Goal: Task Accomplishment & Management: Use online tool/utility

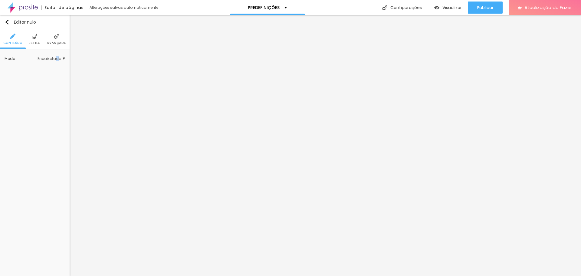
click at [58, 57] on font "Encaixotado" at bounding box center [49, 58] width 24 height 5
click at [32, 75] on font "Completo" at bounding box center [32, 75] width 18 height 5
click at [27, 66] on font "Encaixotado" at bounding box center [35, 67] width 24 height 5
click at [37, 41] on font "Estilo" at bounding box center [35, 43] width 12 height 5
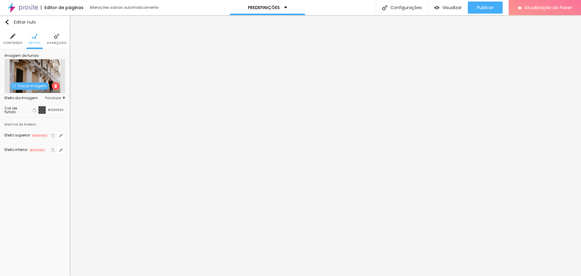
click at [52, 38] on li "Avançado" at bounding box center [56, 39] width 19 height 20
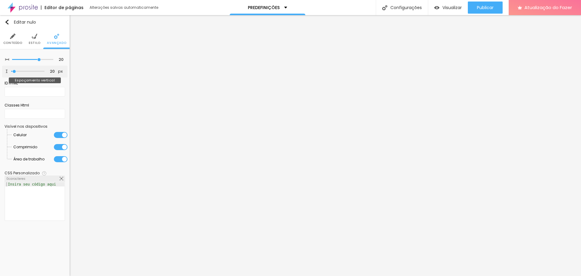
type input "50"
type input "102"
type input "155"
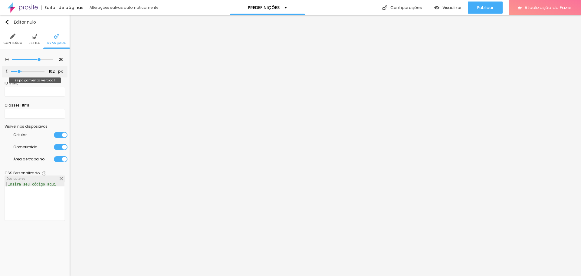
type input "155"
type input "187"
type input "197"
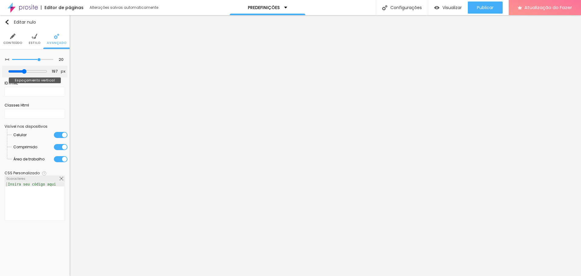
type input "192"
type input "187"
type input "181"
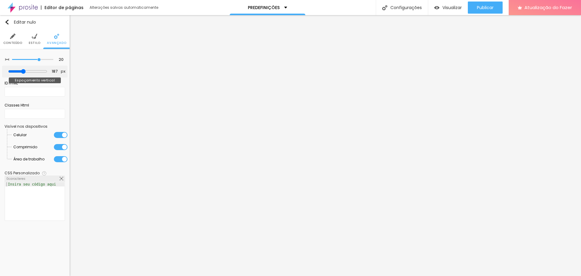
type input "181"
type input "176"
type input "171"
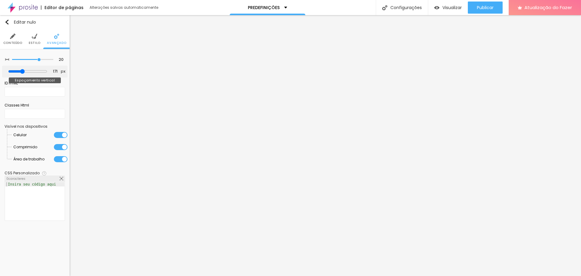
type input "165"
type input "160"
type input "155"
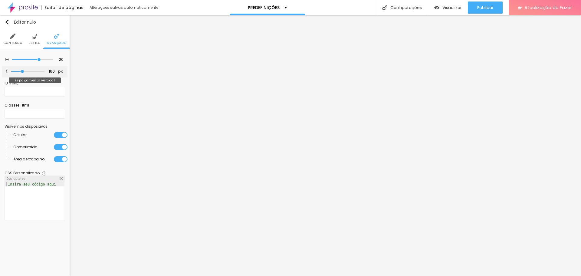
type input "155"
click at [22, 70] on input "range" at bounding box center [27, 71] width 33 height 3
click at [35, 36] on img at bounding box center [34, 36] width 5 height 5
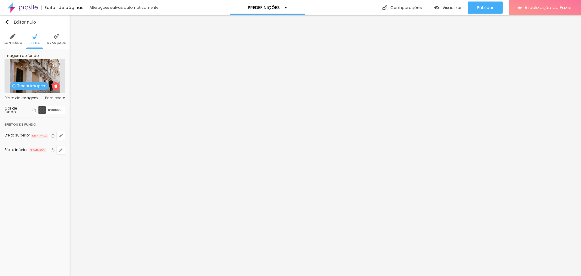
click at [27, 84] on font "Trocar imagem" at bounding box center [31, 85] width 29 height 5
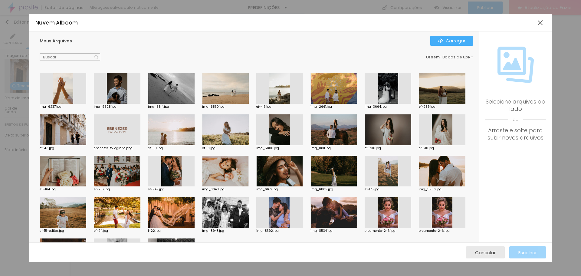
drag, startPoint x: 179, startPoint y: 95, endPoint x: 191, endPoint y: 104, distance: 14.9
click at [179, 95] on div at bounding box center [171, 88] width 47 height 31
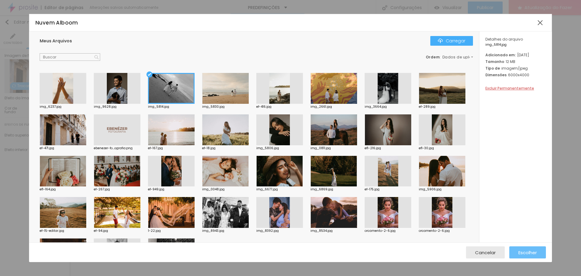
click at [520, 250] on font "Escolher" at bounding box center [527, 252] width 18 height 6
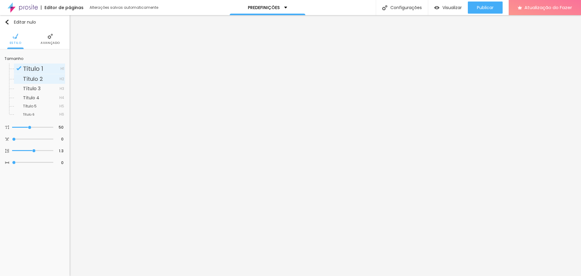
click at [39, 78] on font "Título 2" at bounding box center [33, 79] width 20 height 8
click at [35, 83] on div "Título 2 H2" at bounding box center [39, 79] width 51 height 10
drag, startPoint x: 30, startPoint y: 87, endPoint x: 33, endPoint y: 90, distance: 4.4
click at [33, 90] on font "Título 3" at bounding box center [32, 88] width 18 height 7
click at [30, 96] on font "Título 4" at bounding box center [31, 98] width 16 height 6
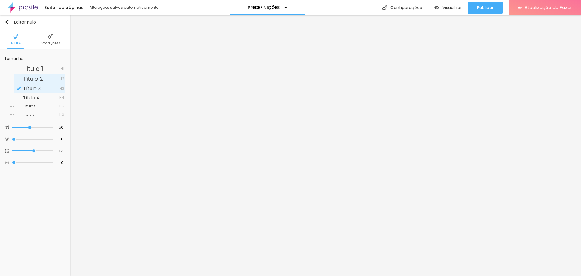
click at [34, 74] on div "Título 2 H2" at bounding box center [39, 79] width 51 height 10
click at [34, 69] on font "Título 1" at bounding box center [33, 68] width 20 height 8
type input "2"
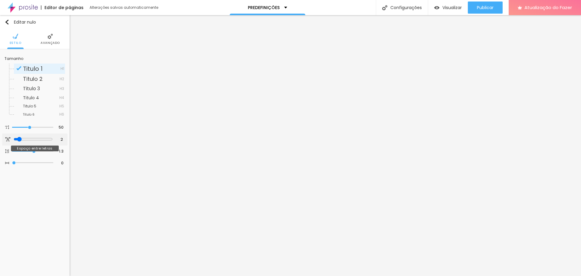
type input "2.9"
type input "3.5"
type input "3.6"
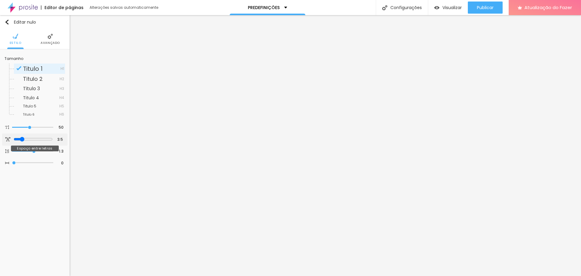
type input "3.6"
type input "3.5"
type input "3.3"
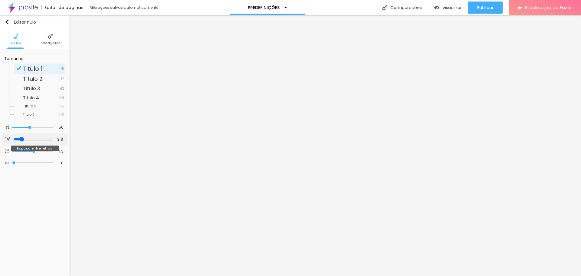
type input "3.6"
type input "8.7"
type input "11.7"
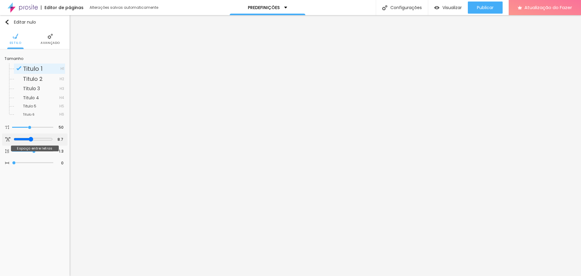
type input "11.7"
type input "13"
type input "13.7"
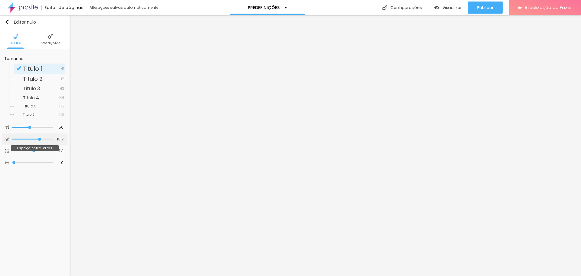
type input "14.2"
type input "14.3"
type input "16.3"
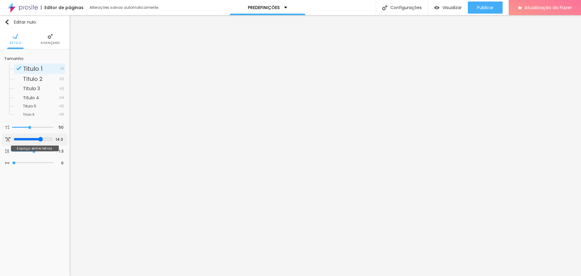
type input "16.3"
type input "16.5"
type input "16.6"
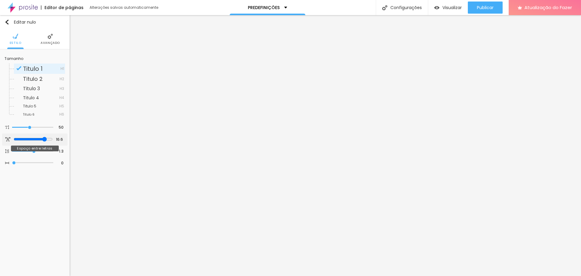
type input "16.5"
type input "16.3"
type input "16.1"
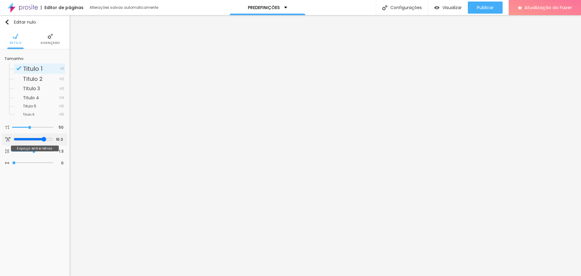
type input "16.1"
type input "13.5"
type input "13.3"
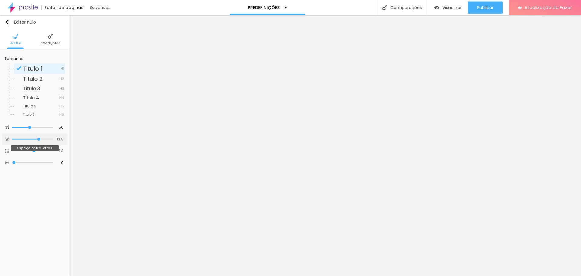
type input "13.5"
drag, startPoint x: 18, startPoint y: 137, endPoint x: 39, endPoint y: 144, distance: 22.4
type input "13.5"
click at [39, 141] on input "range" at bounding box center [32, 139] width 41 height 3
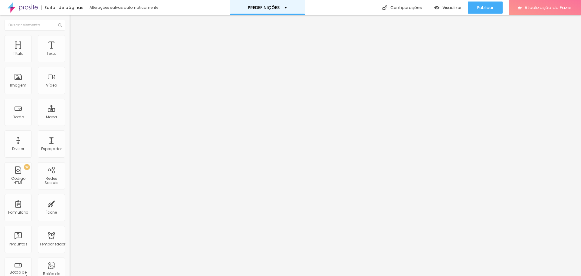
click at [285, 9] on div "PREDEFINIÇÕES" at bounding box center [267, 7] width 39 height 4
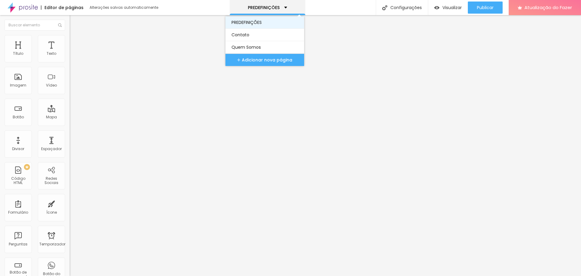
click at [256, 23] on font "PREDEFINIÇÕES" at bounding box center [246, 22] width 30 height 6
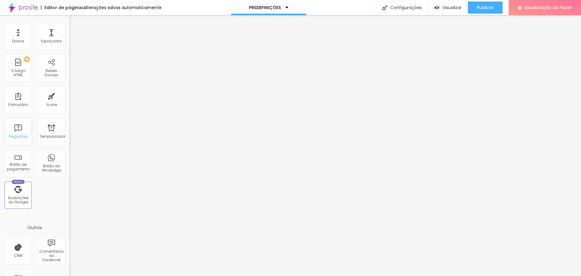
scroll to position [95, 0]
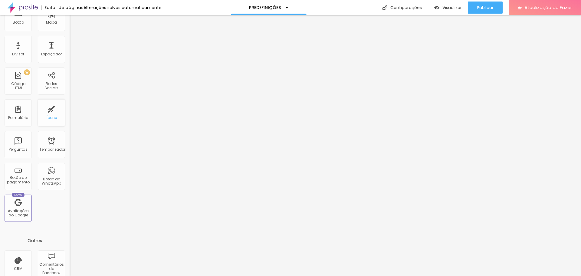
click at [48, 115] on font "Ícone" at bounding box center [51, 117] width 11 height 5
